Goal: Find specific page/section: Find specific page/section

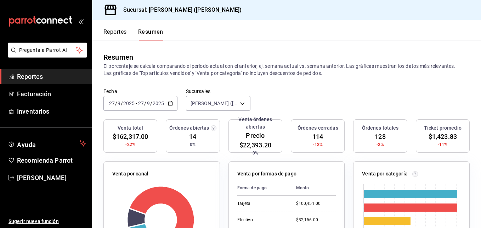
click at [122, 104] on span "/" at bounding box center [122, 103] width 2 height 6
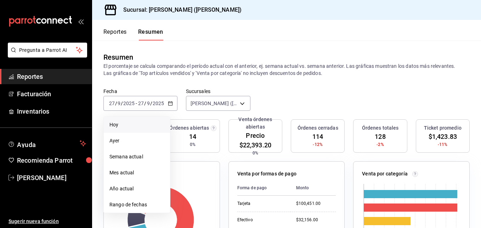
click at [127, 126] on span "Hoy" at bounding box center [137, 124] width 55 height 7
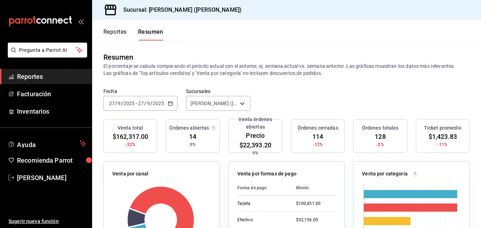
click at [126, 37] on button "Reportes" at bounding box center [115, 34] width 23 height 12
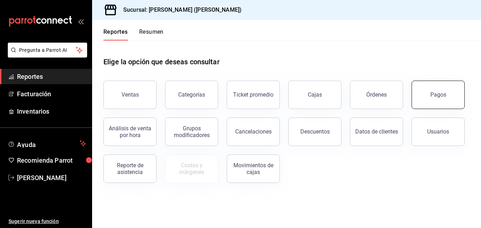
click at [445, 96] on div "Pagos" at bounding box center [439, 94] width 16 height 7
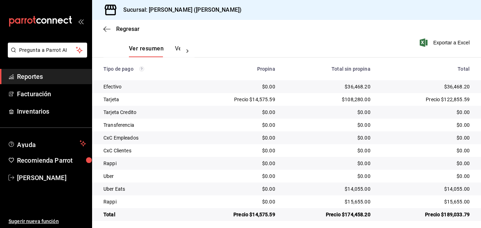
scroll to position [111, 0]
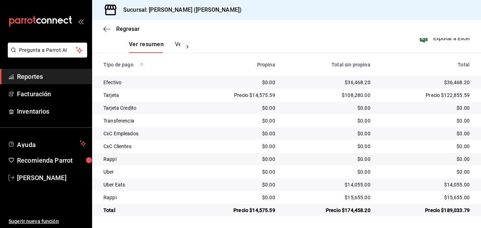
click at [111, 25] on div "Regresar" at bounding box center [286, 29] width 389 height 18
click at [110, 32] on icon "button" at bounding box center [107, 29] width 7 height 6
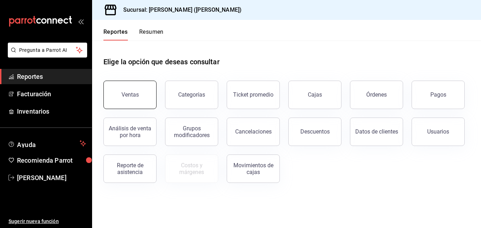
click at [129, 84] on button "Ventas" at bounding box center [130, 94] width 53 height 28
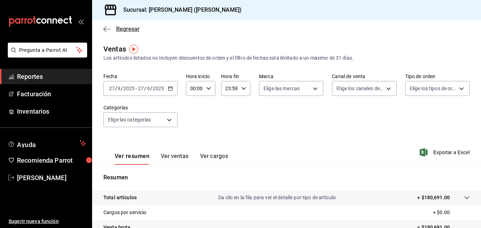
click at [105, 31] on icon "button" at bounding box center [107, 29] width 7 height 6
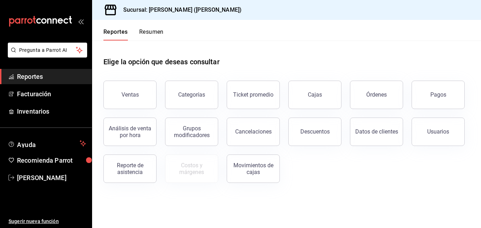
click at [141, 38] on button "Resumen" at bounding box center [151, 34] width 24 height 12
